Goal: Find specific page/section: Find specific page/section

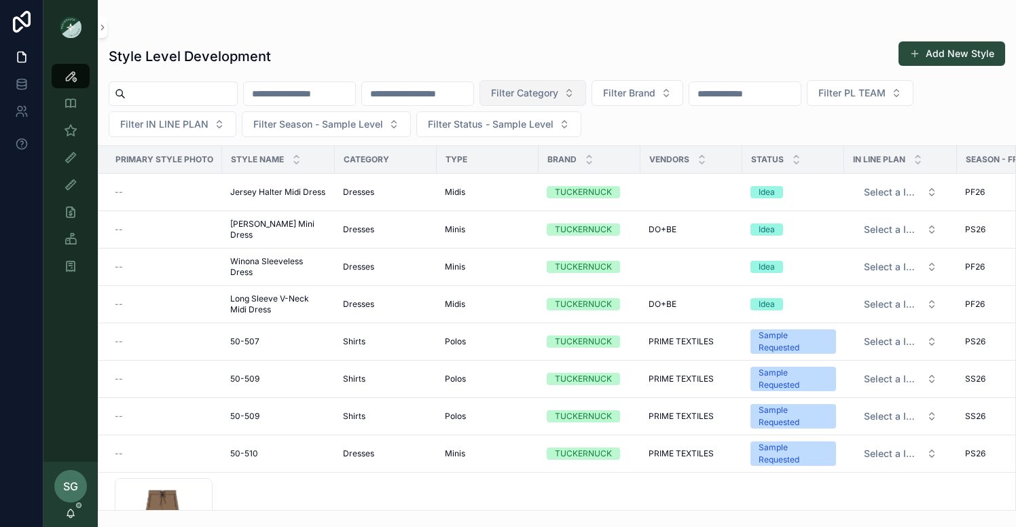
click at [558, 93] on span "Filter Category" at bounding box center [524, 93] width 67 height 14
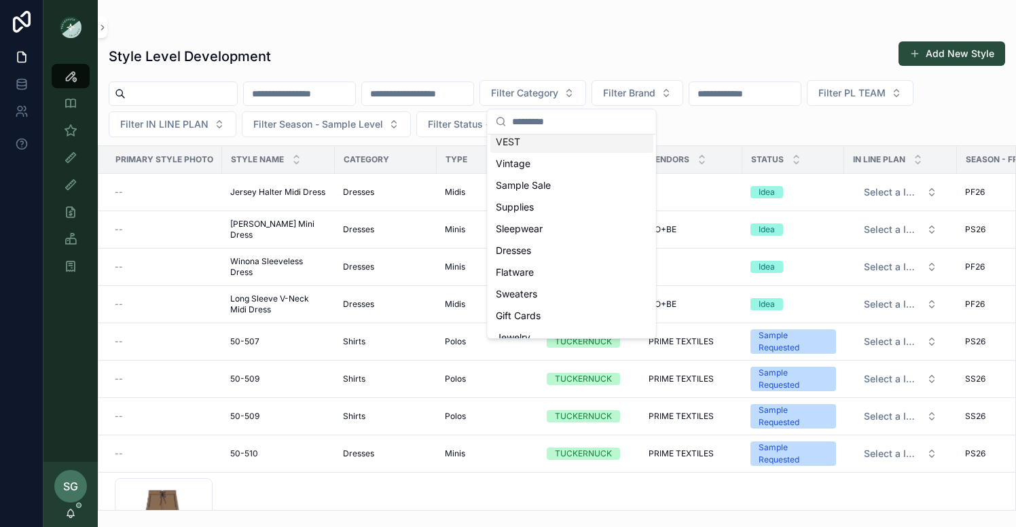
scroll to position [104, 0]
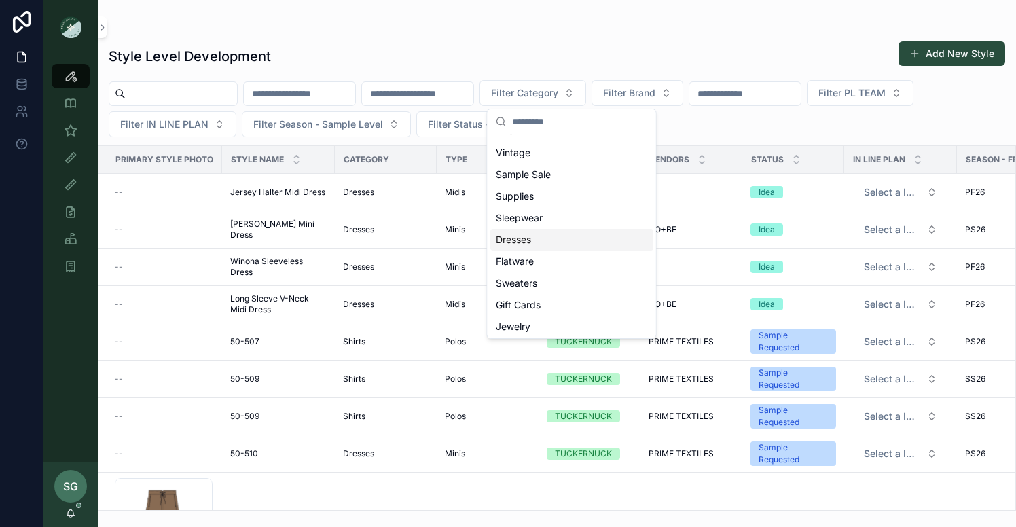
click at [520, 242] on span "Dresses" at bounding box center [513, 240] width 35 height 14
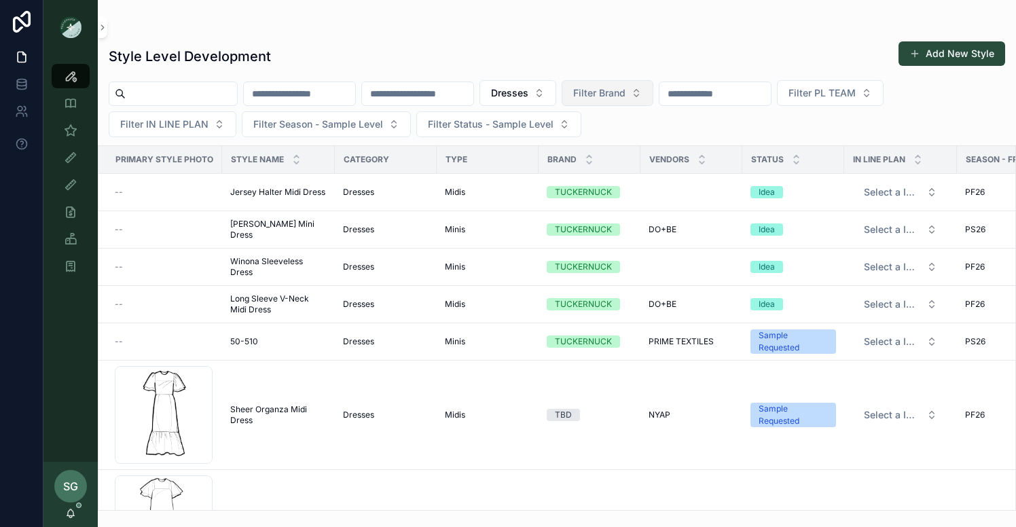
click at [653, 95] on button "Filter Brand" at bounding box center [608, 93] width 92 height 26
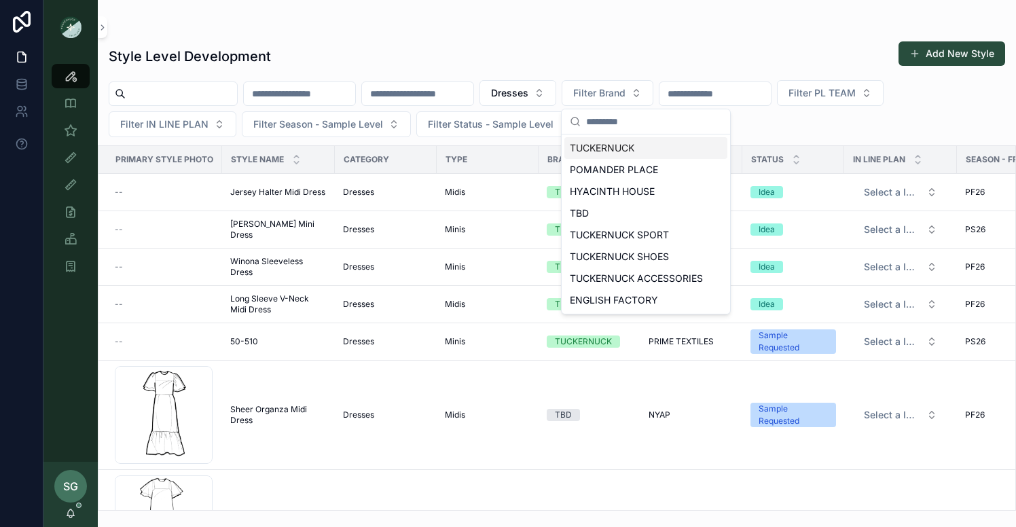
click at [626, 147] on div "TUCKERNUCK" at bounding box center [646, 148] width 163 height 22
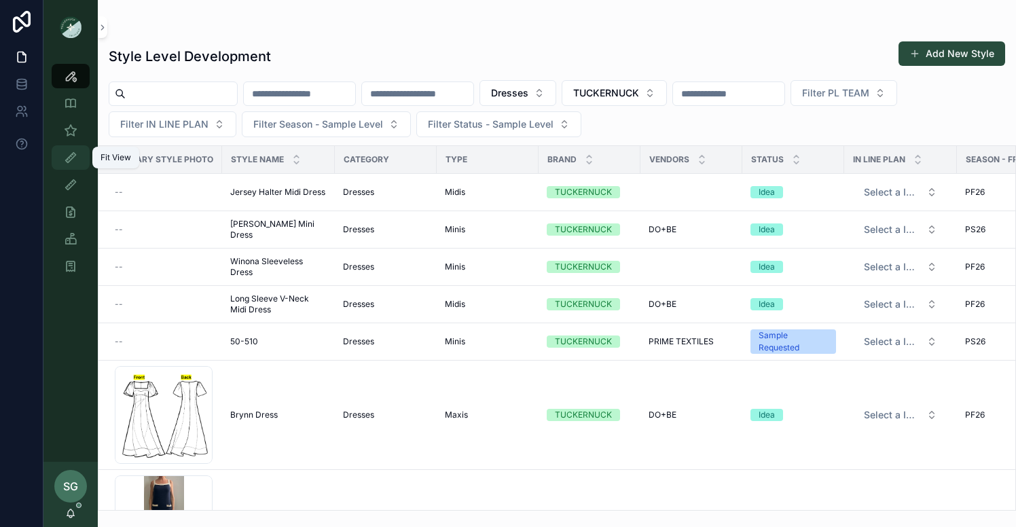
click at [69, 157] on icon "scrollable content" at bounding box center [71, 158] width 14 height 14
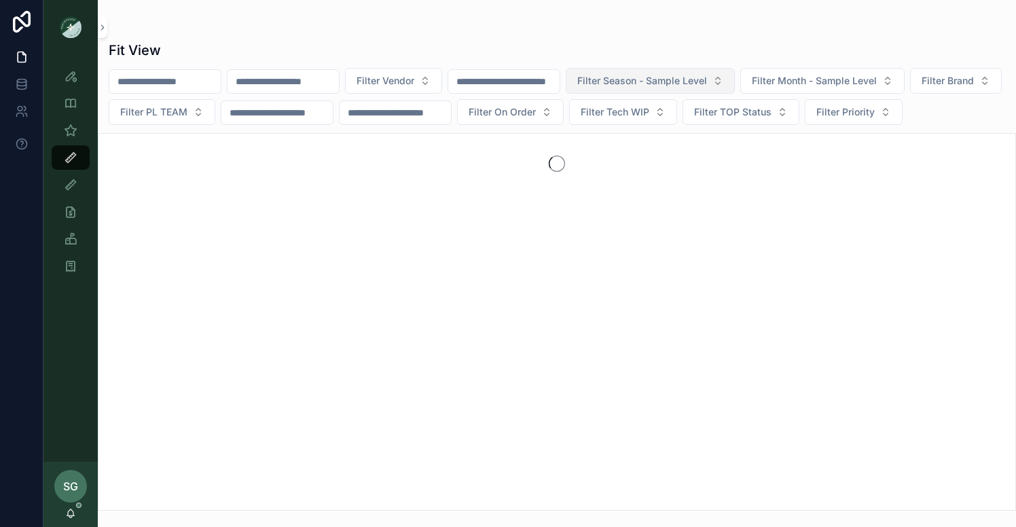
click at [681, 77] on span "Filter Season - Sample Level" at bounding box center [642, 81] width 130 height 14
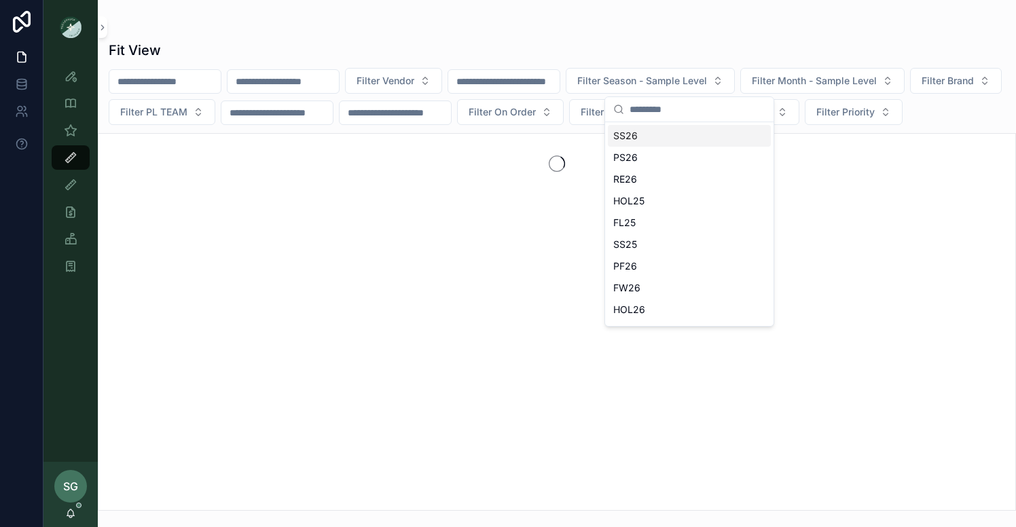
click at [629, 135] on div "SS26" at bounding box center [689, 136] width 163 height 22
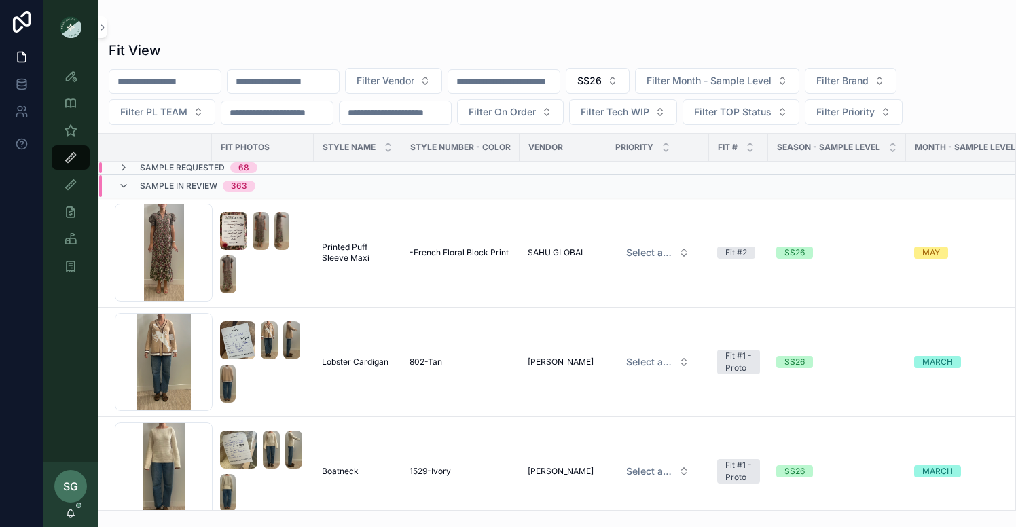
click at [185, 84] on input "scrollable content" at bounding box center [164, 81] width 111 height 19
type input "*****"
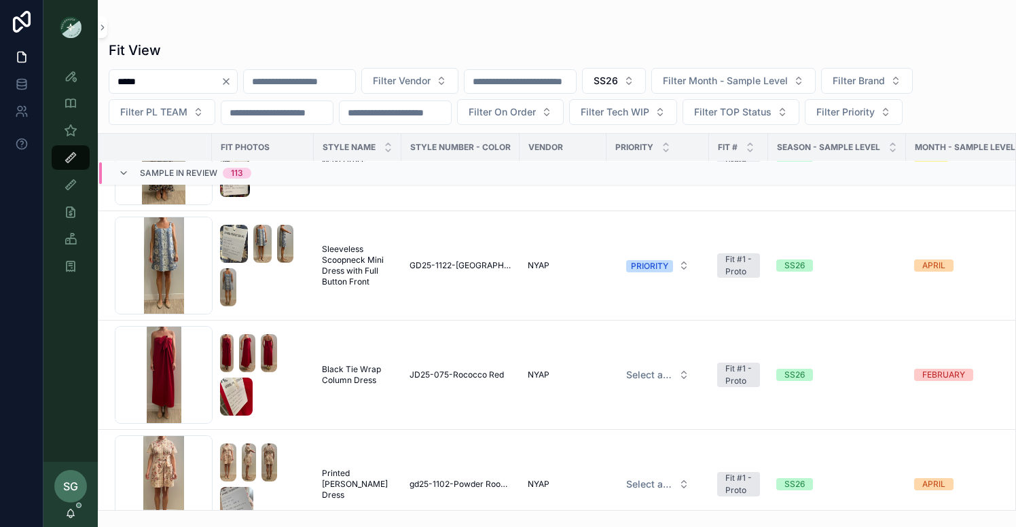
scroll to position [6685, 0]
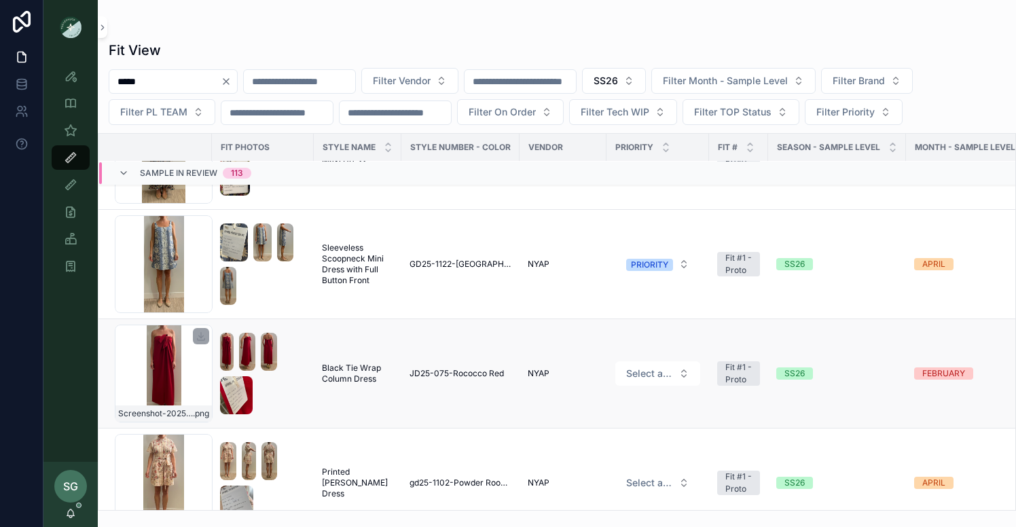
click at [160, 365] on div "Screenshot-2025-08-26-at-4.57.07-PM .png" at bounding box center [164, 374] width 98 height 98
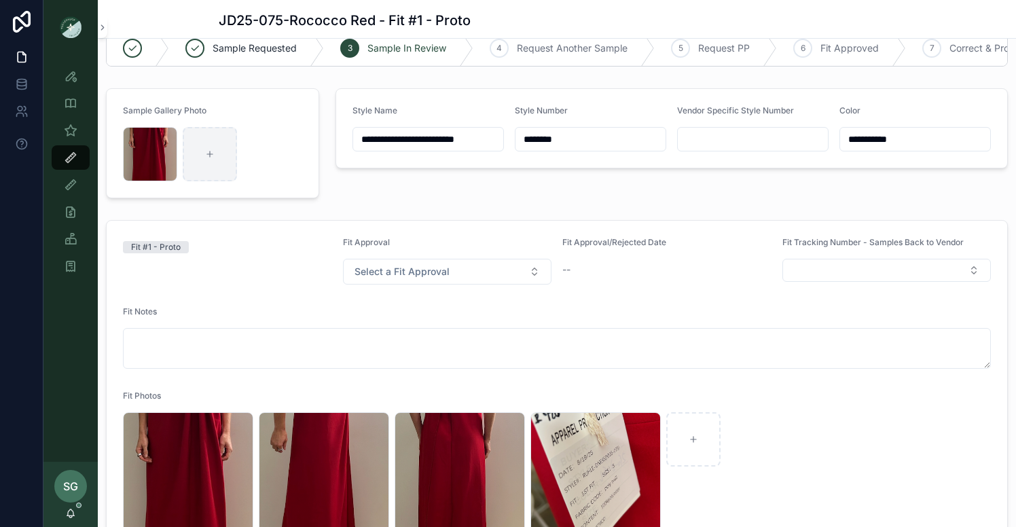
scroll to position [29, 0]
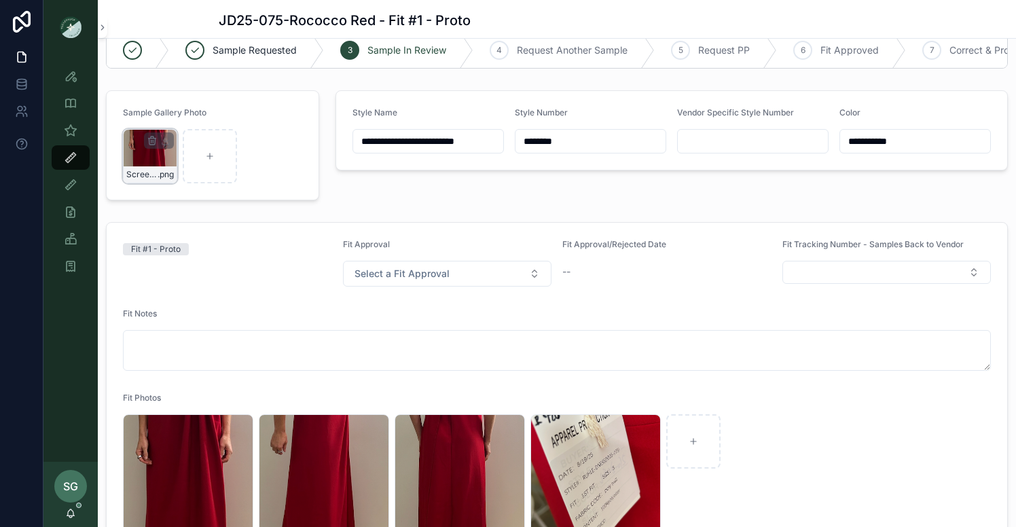
click at [151, 164] on div "Screenshot-2025-08-26-at-4.57.07-PM .png" at bounding box center [150, 156] width 54 height 54
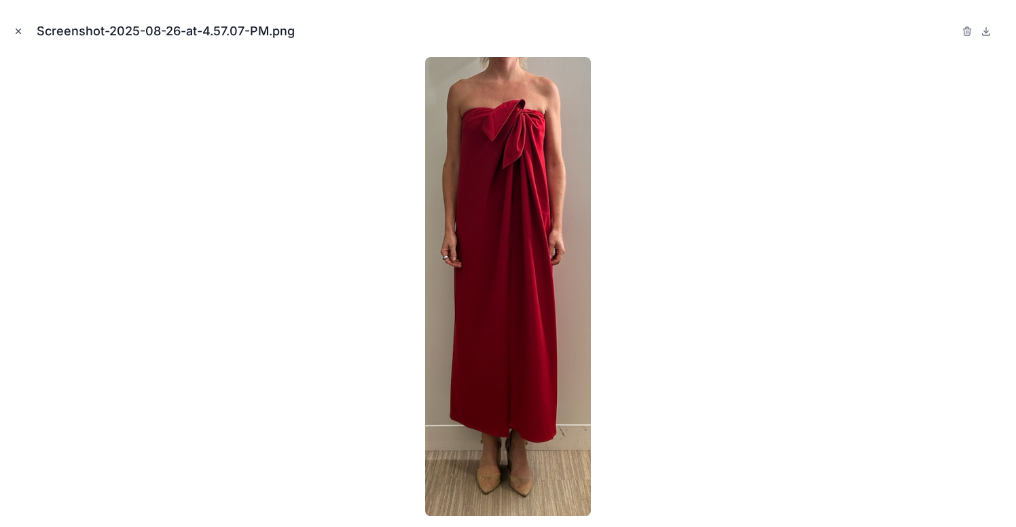
click at [20, 34] on icon "Close modal" at bounding box center [18, 31] width 5 height 5
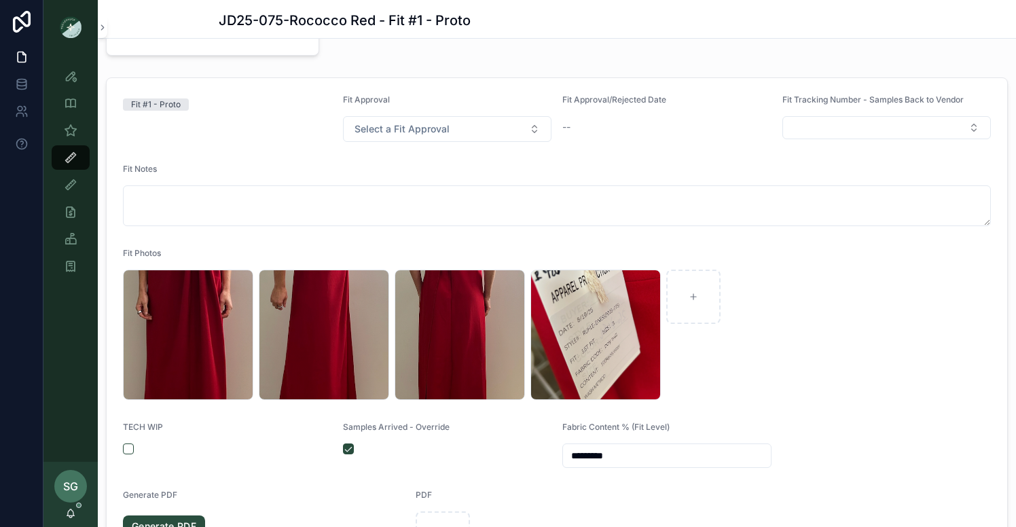
scroll to position [179, 0]
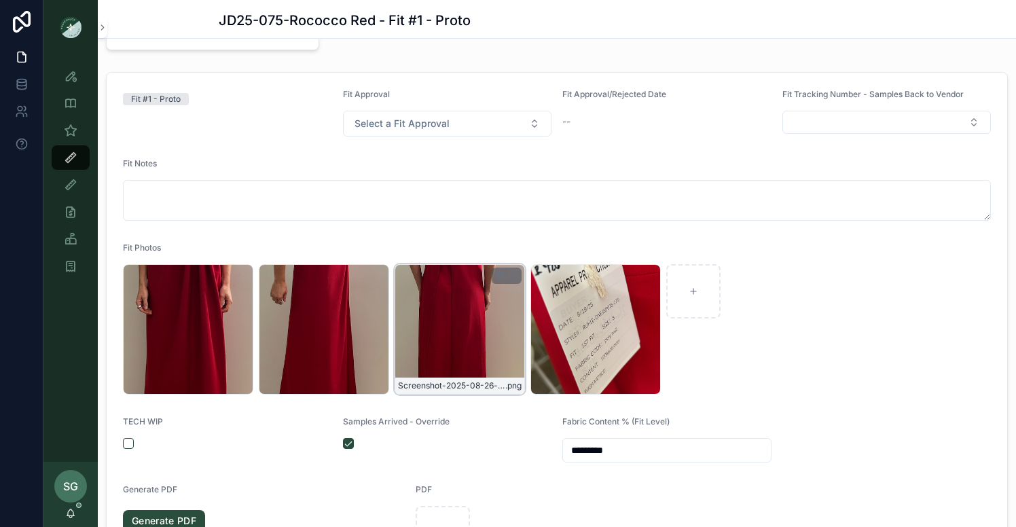
click at [449, 339] on div "Screenshot-2025-08-26-at-4.57.13-PM .png" at bounding box center [460, 329] width 130 height 130
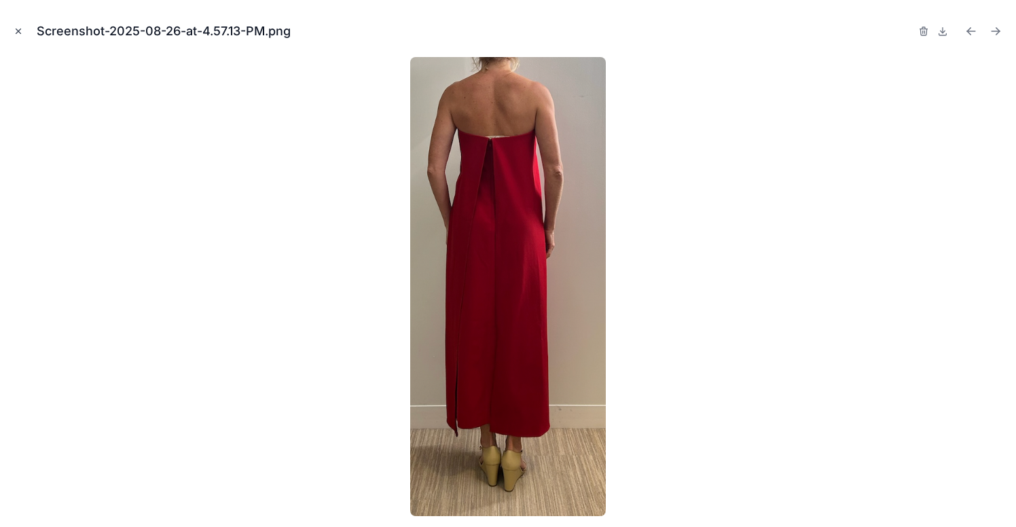
click at [22, 29] on icon "Close modal" at bounding box center [19, 31] width 10 height 10
